Goal: Subscribe to service/newsletter

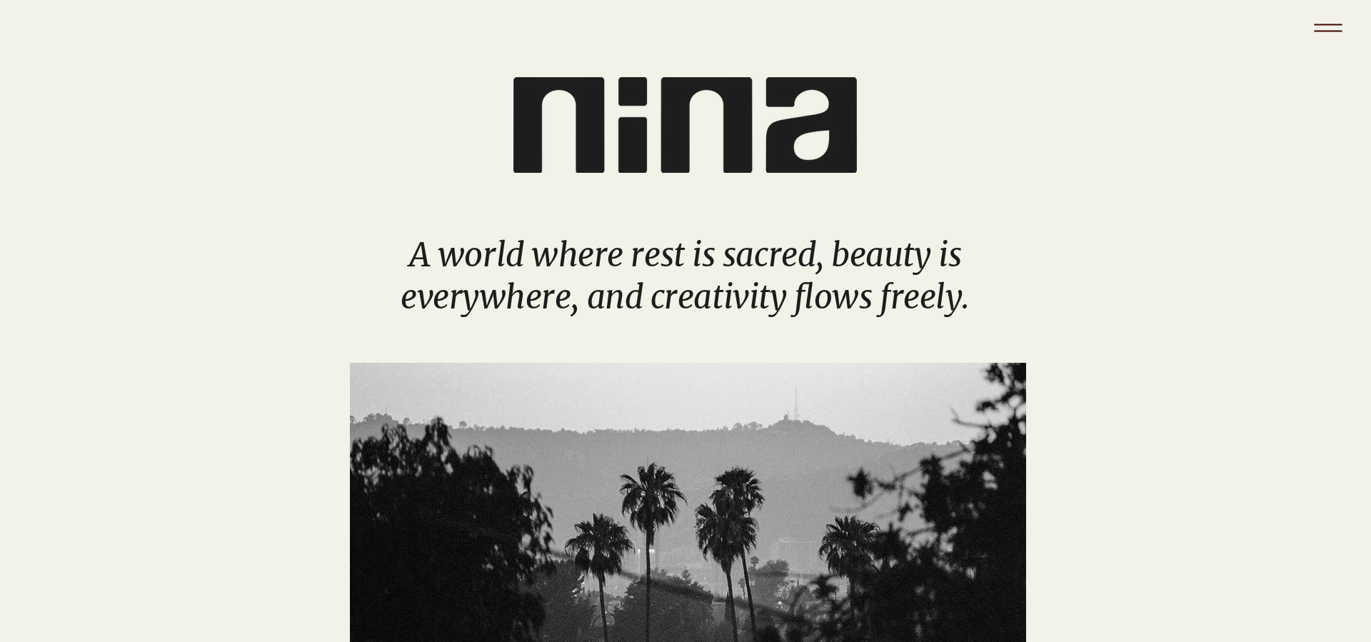
click at [1327, 29] on icon "Menu" at bounding box center [1328, 28] width 50 height 50
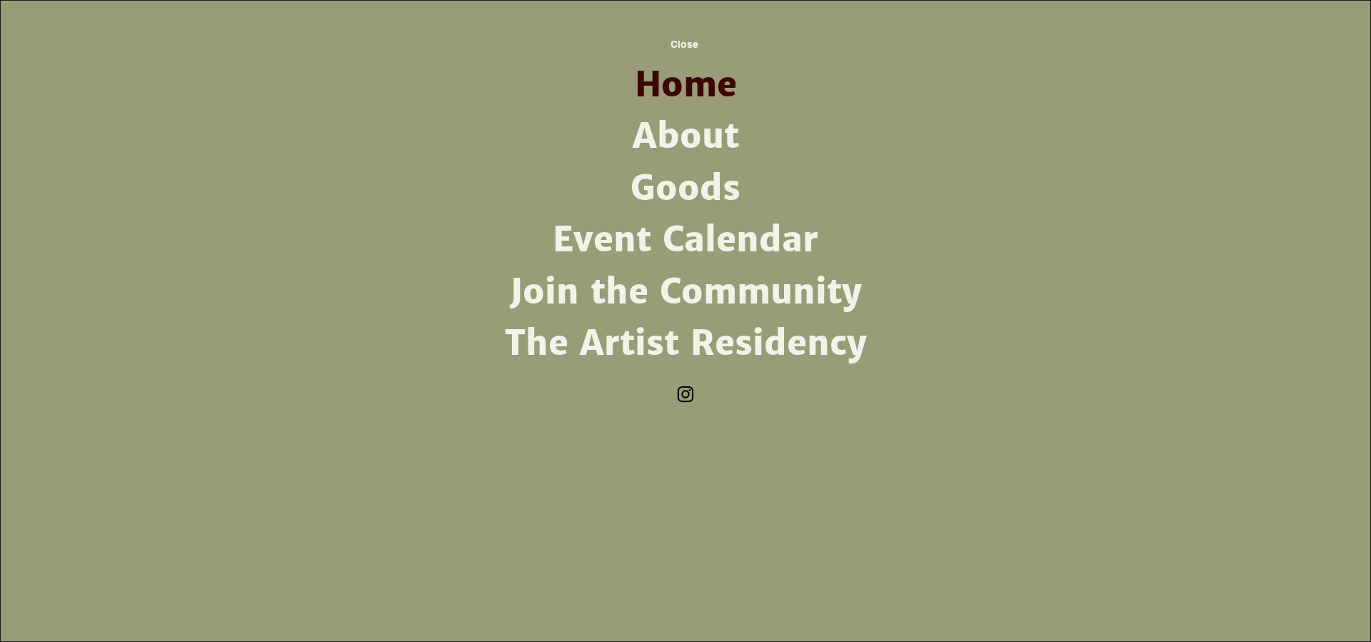
click at [686, 133] on link "About" at bounding box center [685, 136] width 373 height 51
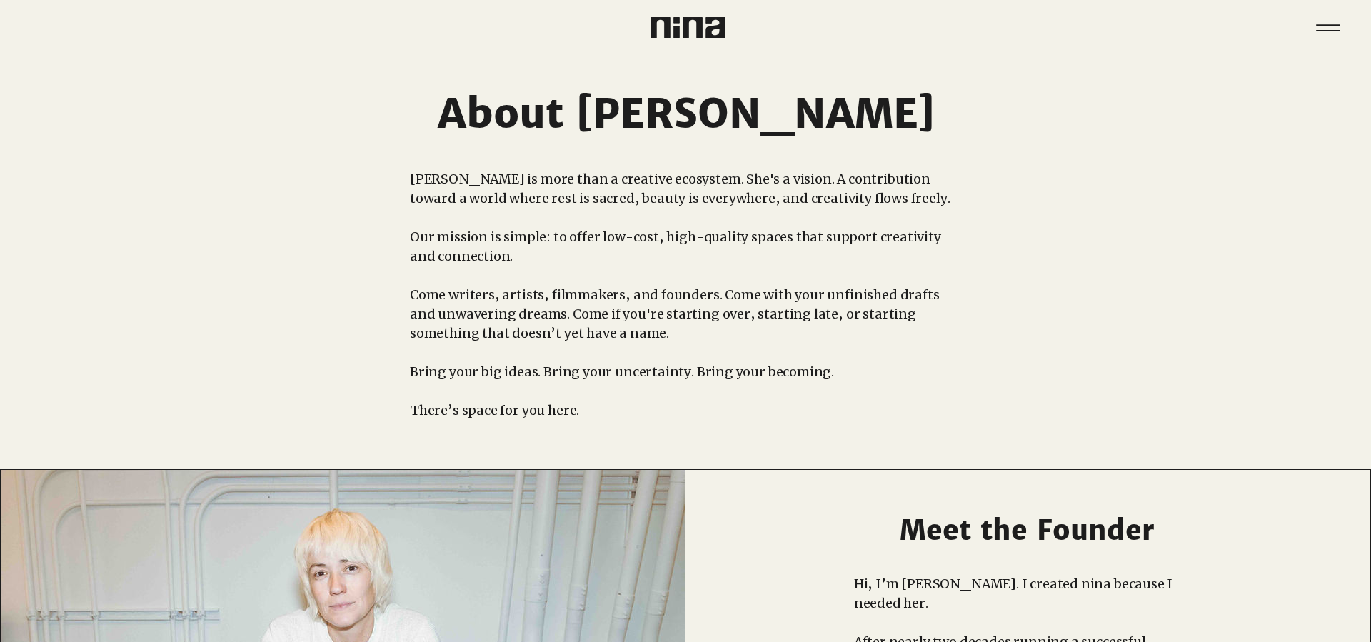
click at [1320, 30] on icon "Menu" at bounding box center [1328, 30] width 24 height 1
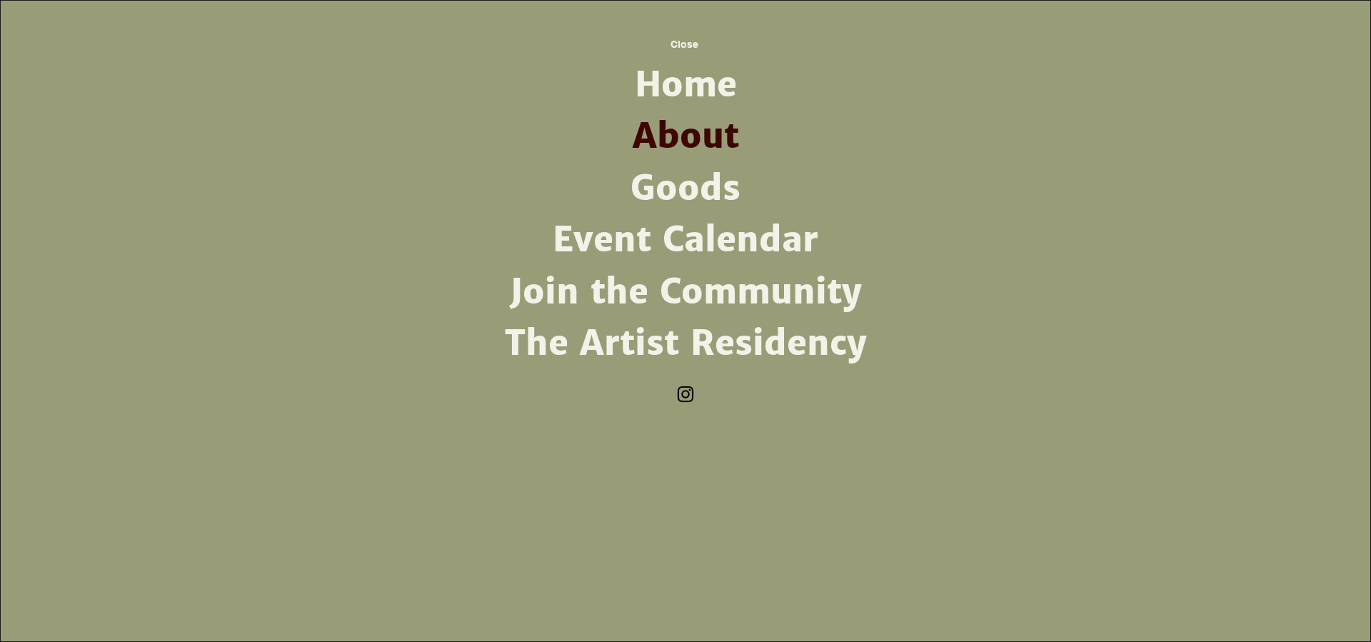
click at [758, 282] on link "Join the Community" at bounding box center [685, 291] width 373 height 51
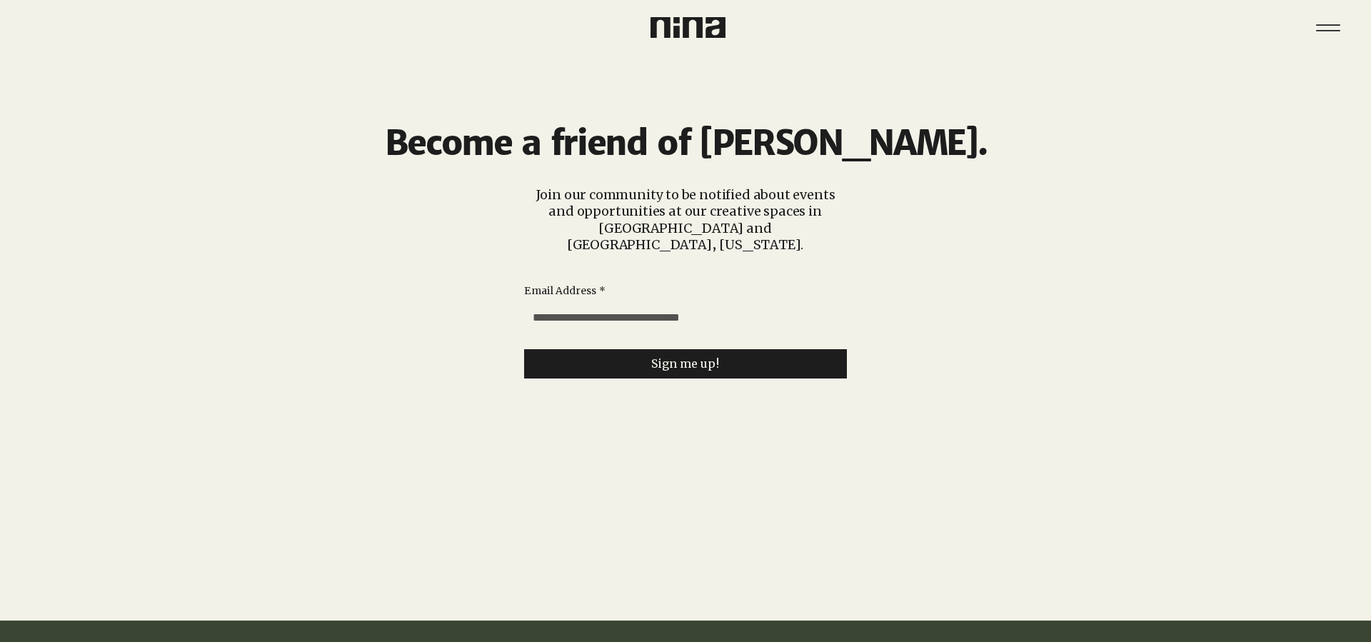
click at [538, 304] on input "Email Address *" at bounding box center [681, 318] width 314 height 29
type input "**********"
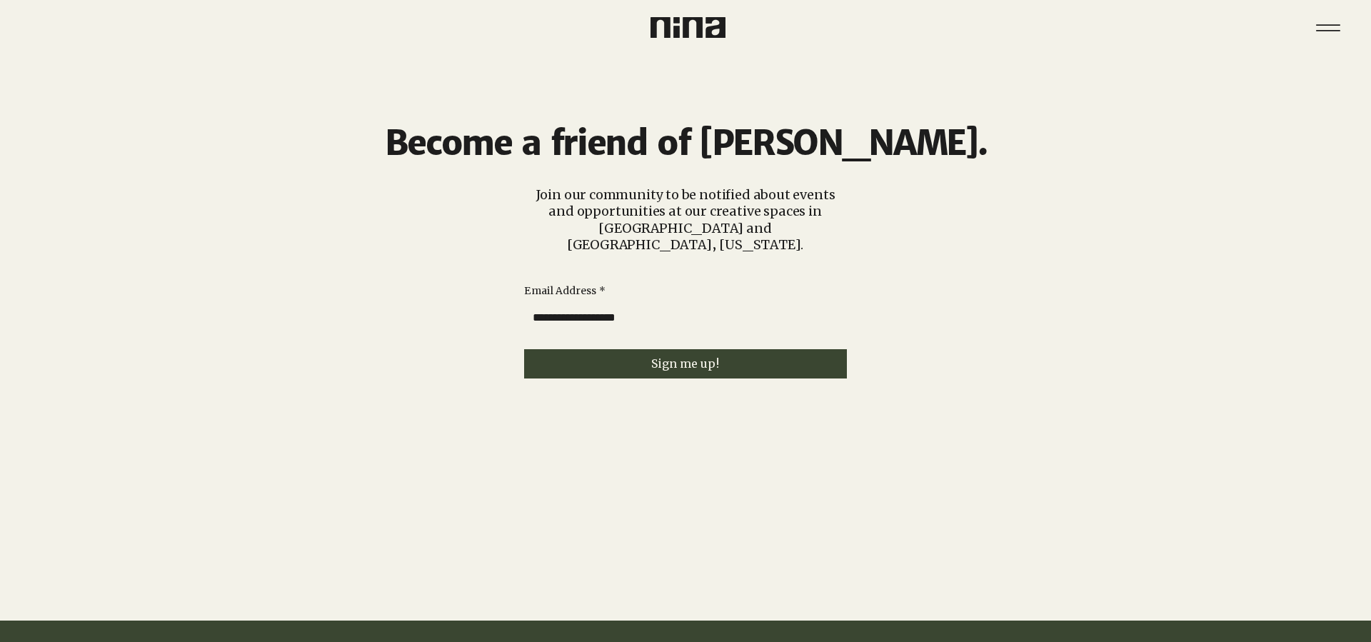
click at [705, 357] on span "Sign me up!" at bounding box center [685, 364] width 69 height 14
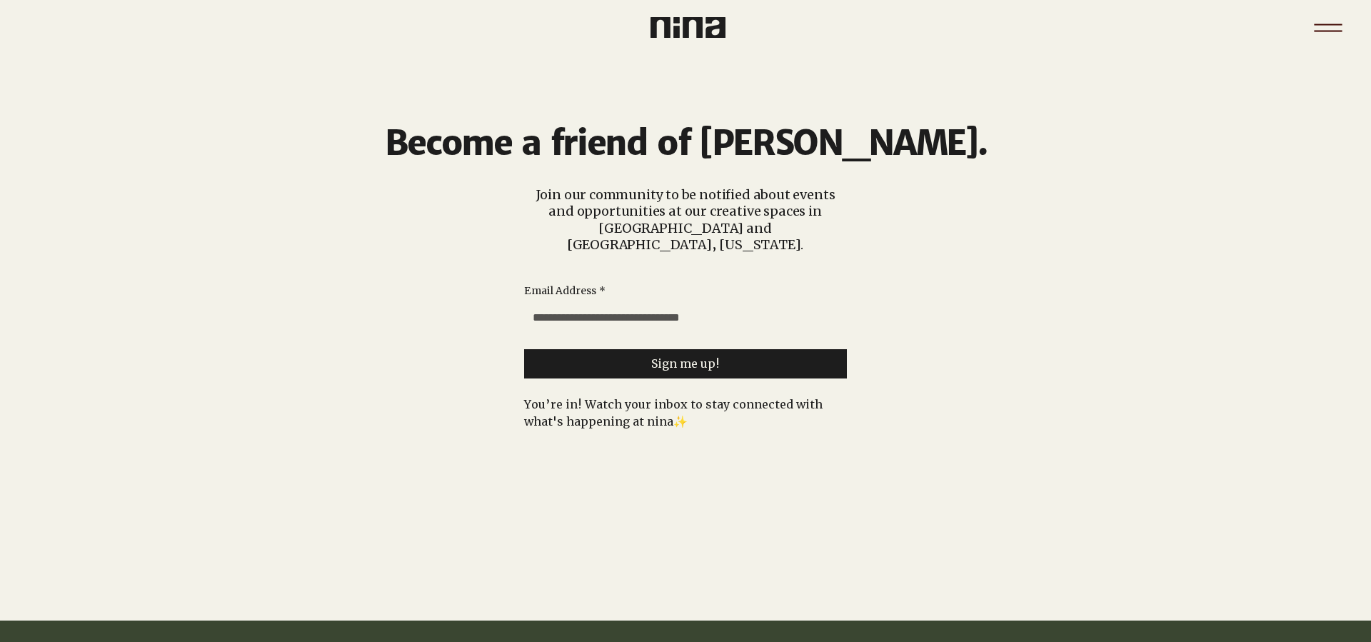
click at [1336, 23] on icon "Menu" at bounding box center [1328, 28] width 50 height 50
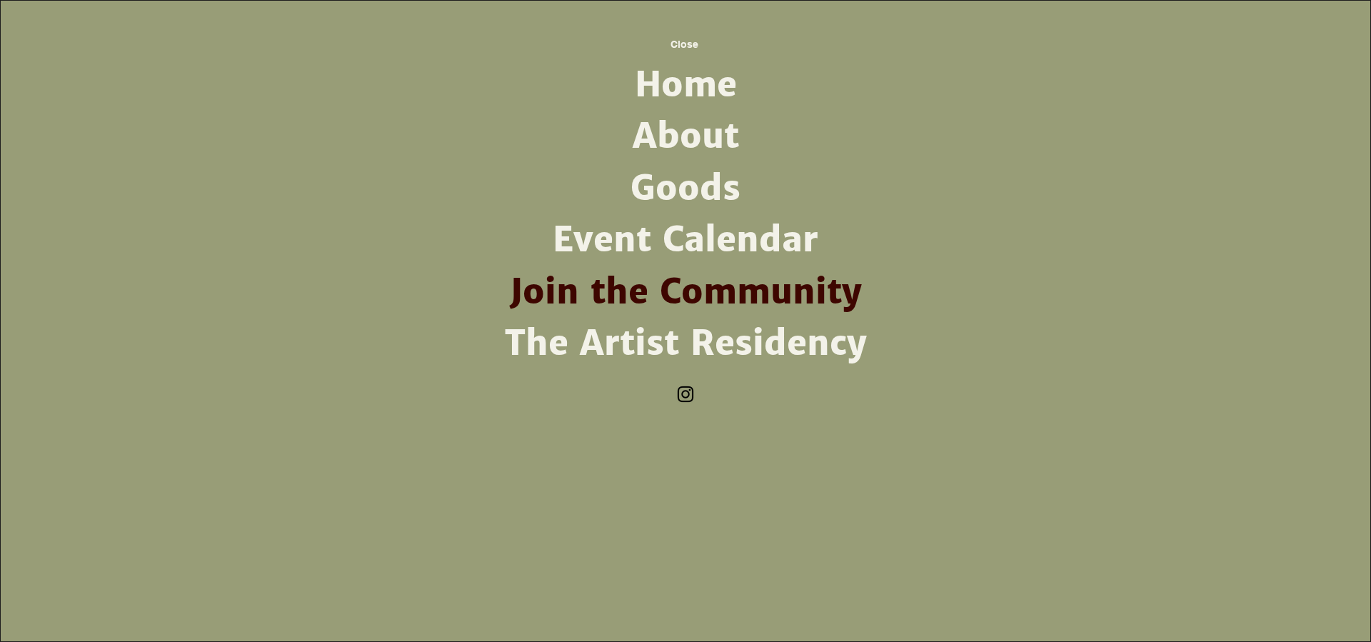
click at [793, 336] on link "The Artist Residency" at bounding box center [685, 343] width 373 height 51
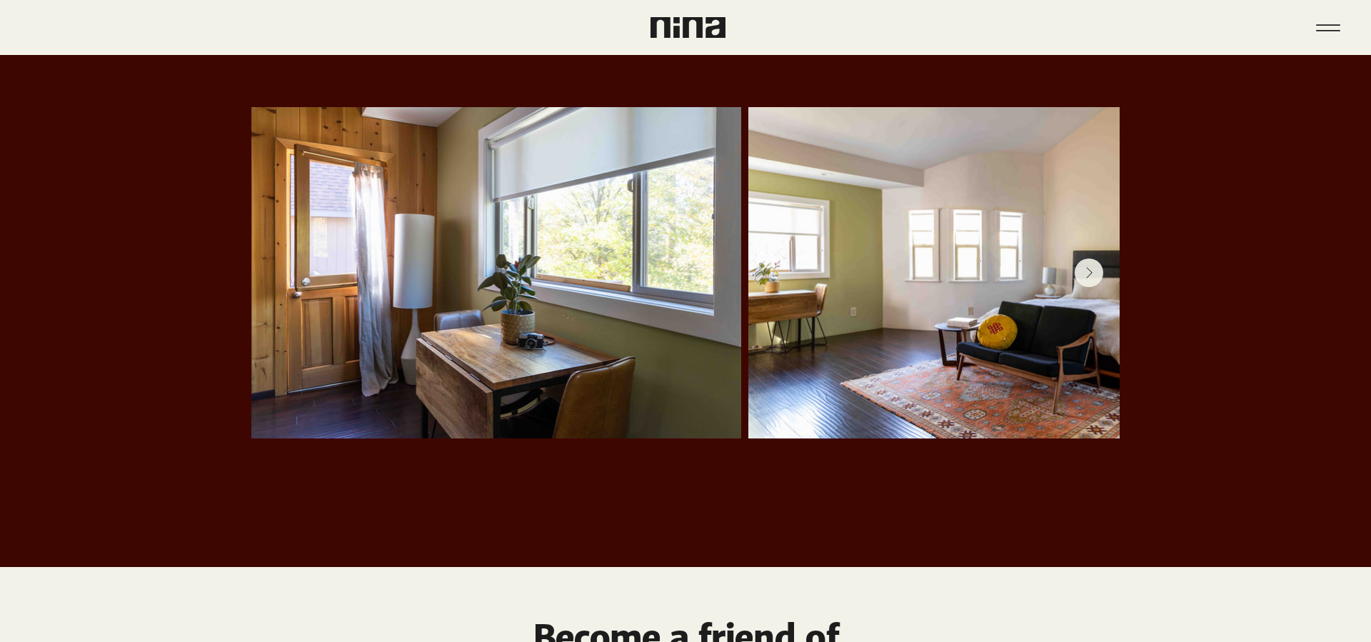
scroll to position [2979, 0]
